Goal: Task Accomplishment & Management: Manage account settings

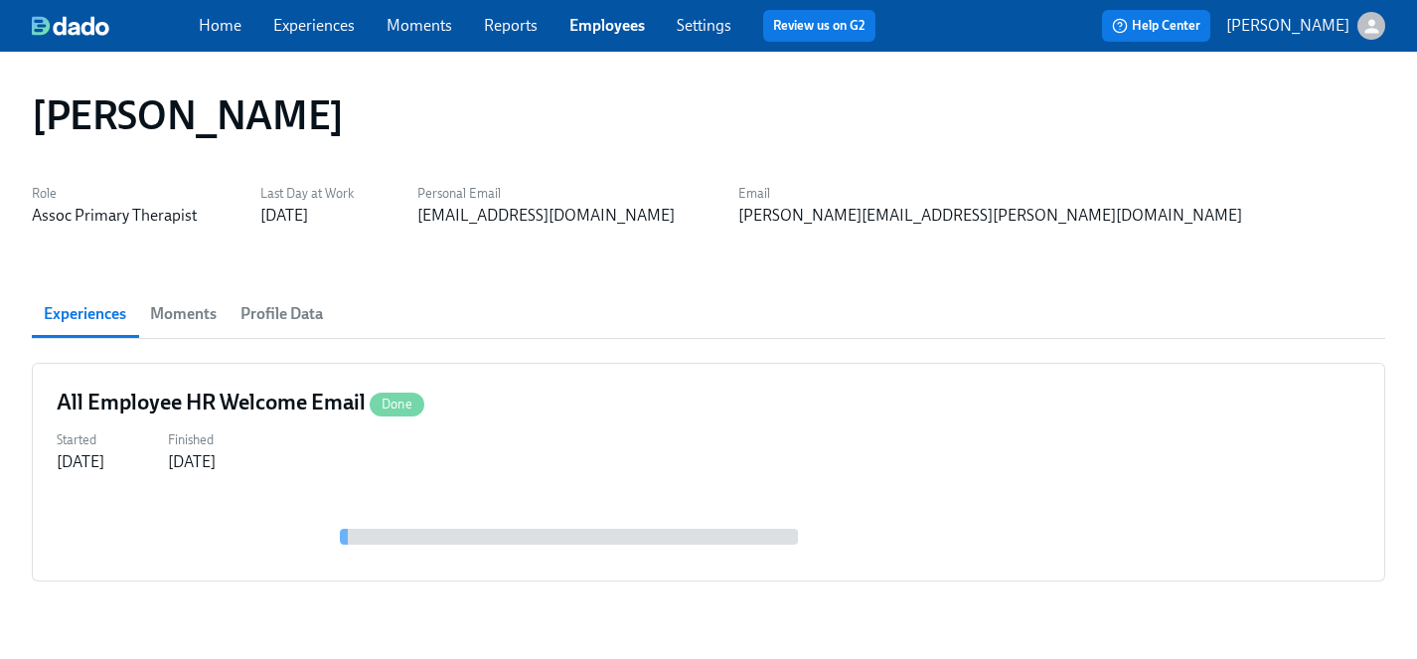
click at [592, 26] on link "Employees" at bounding box center [607, 25] width 76 height 19
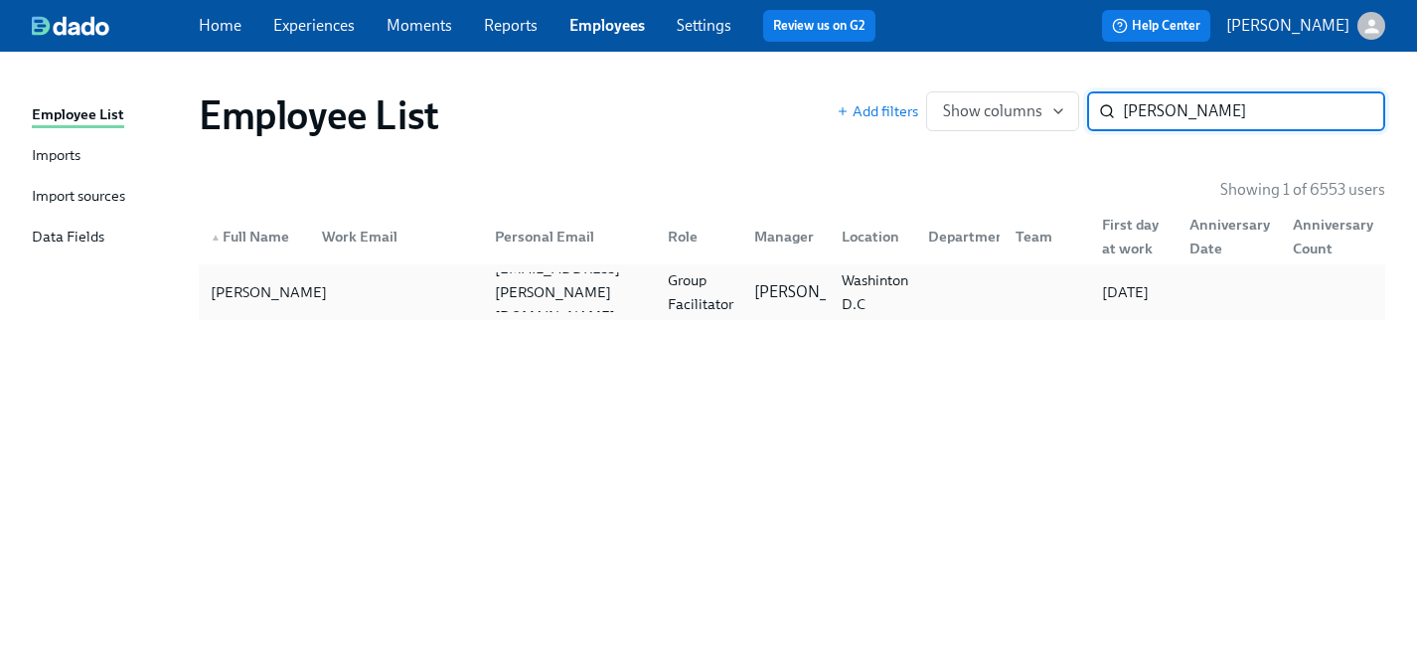
type input "[PERSON_NAME]"
click at [233, 285] on div "[PERSON_NAME]" at bounding box center [269, 292] width 132 height 24
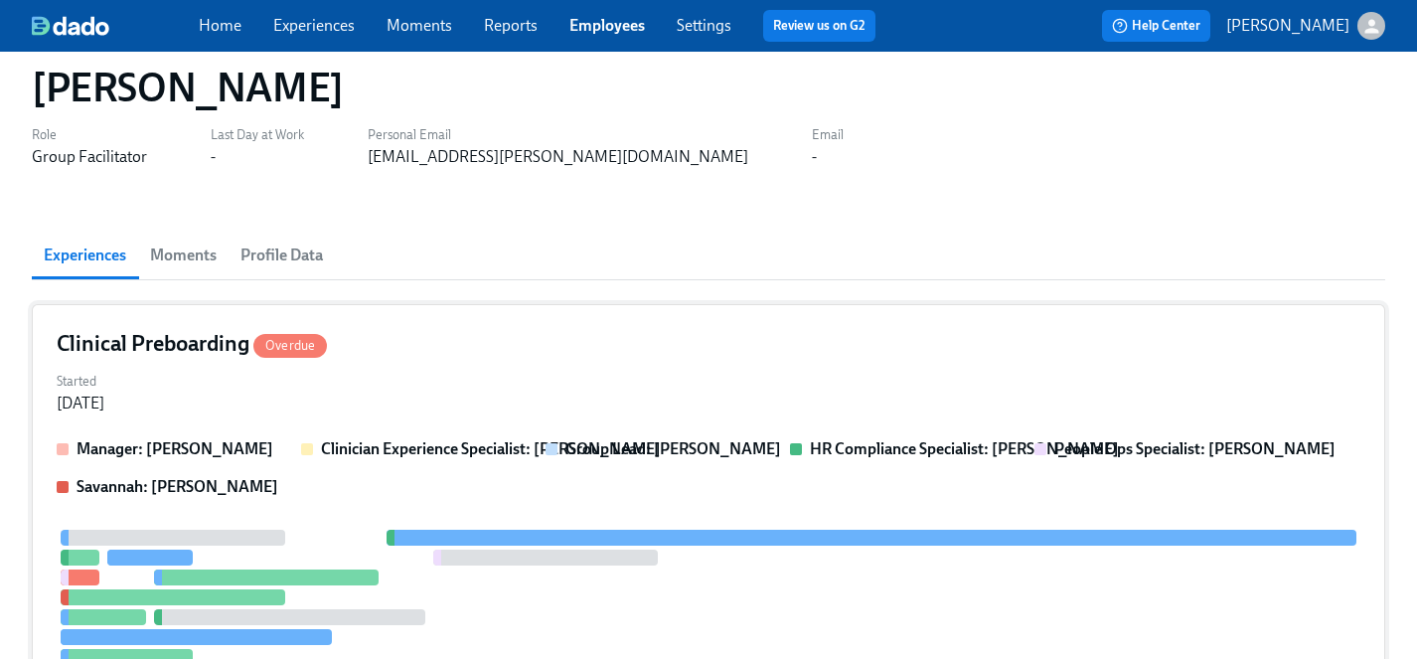
scroll to position [61, 0]
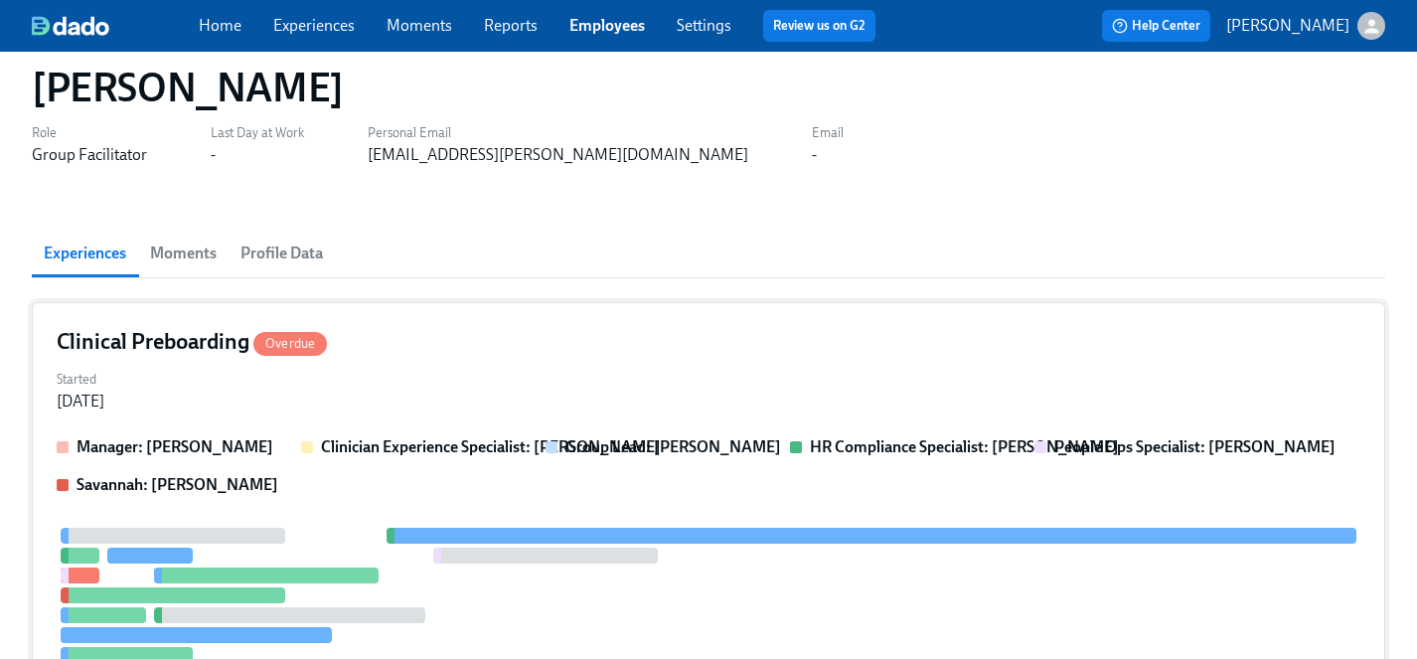
click at [380, 375] on div "Started [DATE]" at bounding box center [708, 389] width 1303 height 48
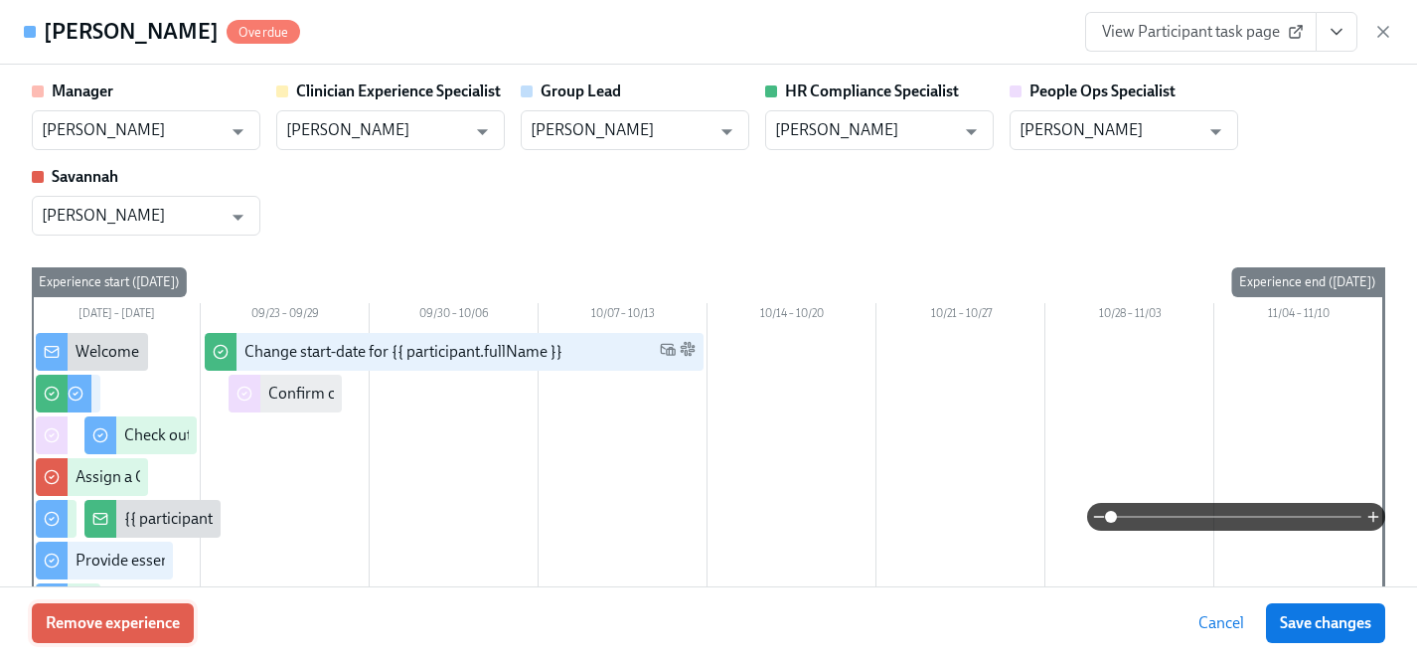
click at [156, 622] on span "Remove experience" at bounding box center [113, 623] width 134 height 20
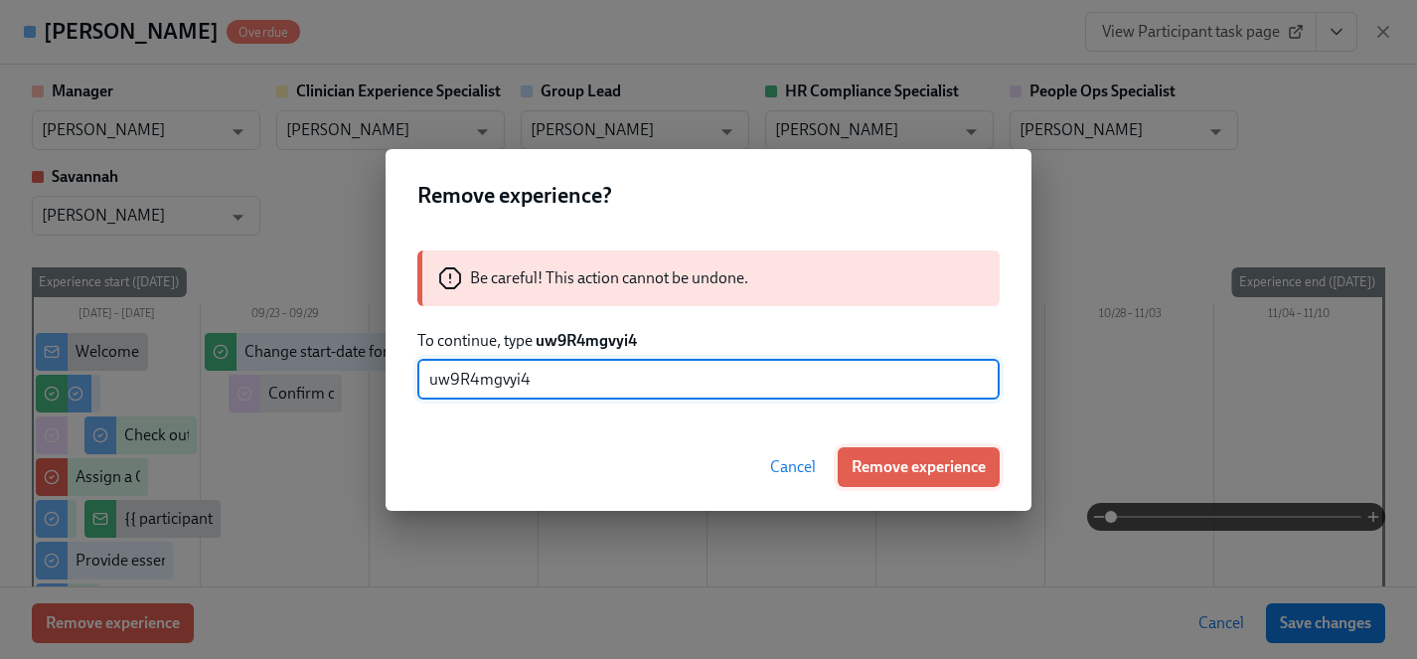
type input "uw9R4mgvyi4"
click at [931, 469] on span "Remove experience" at bounding box center [918, 467] width 134 height 20
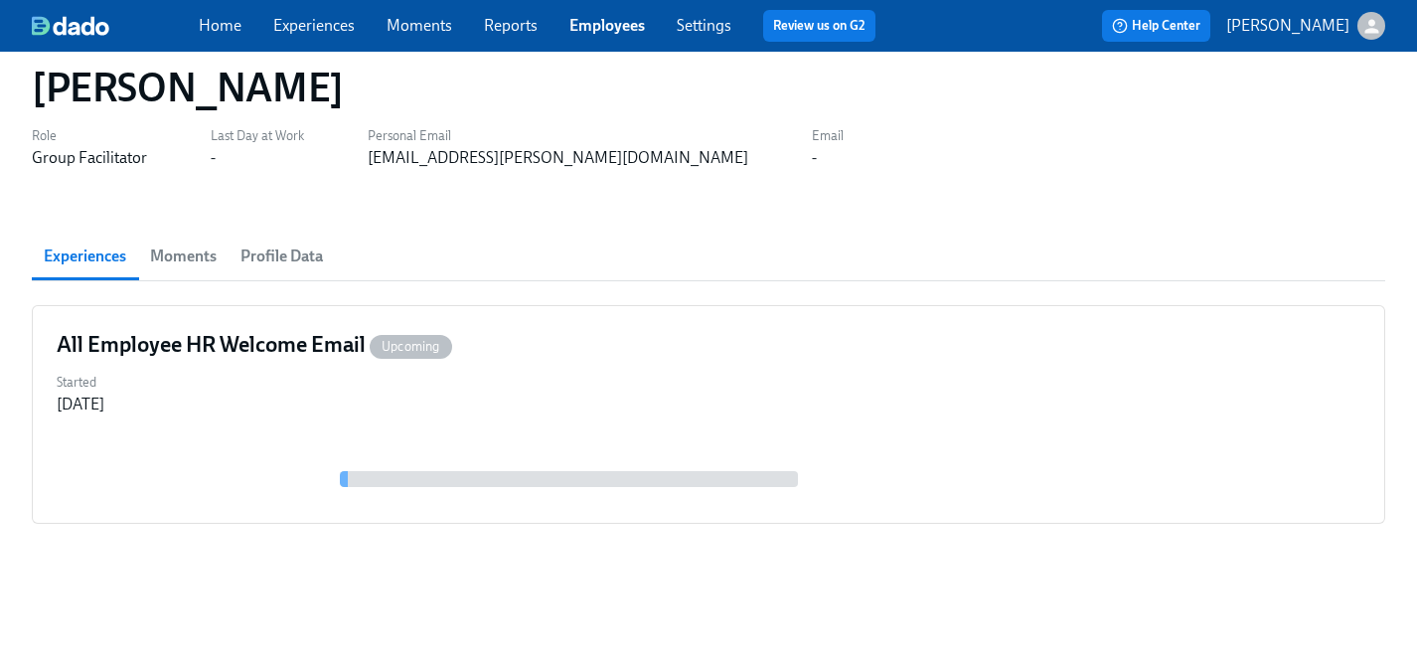
scroll to position [58, 0]
click at [314, 28] on link "Experiences" at bounding box center [313, 25] width 81 height 19
